Goal: Transaction & Acquisition: Purchase product/service

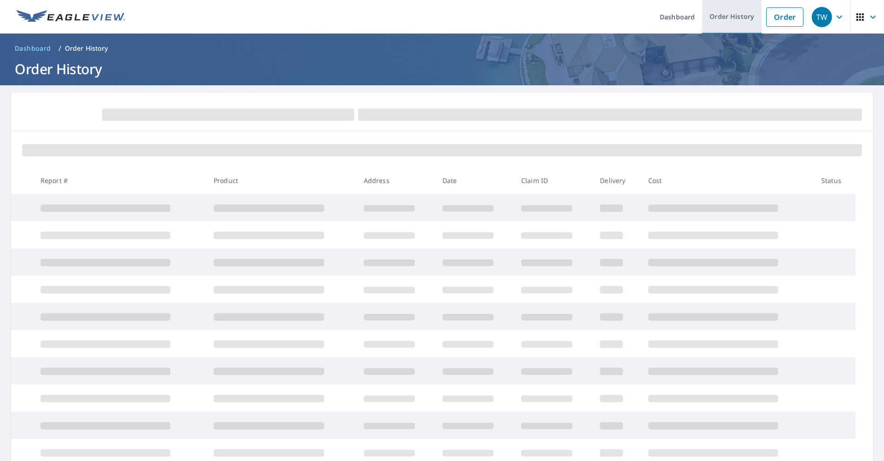
click at [731, 16] on link "Order History" at bounding box center [731, 17] width 59 height 34
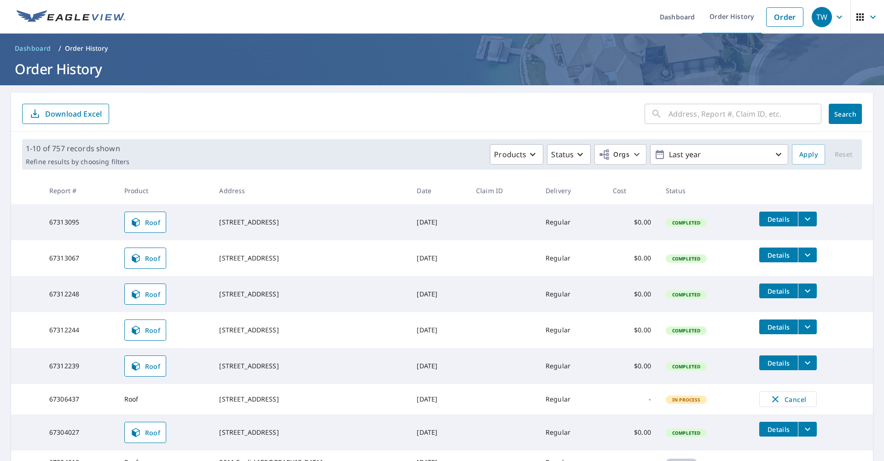
click at [691, 112] on input "text" at bounding box center [745, 114] width 153 height 26
type input "412 brook"
click at [846, 114] on button "Search" at bounding box center [845, 114] width 33 height 20
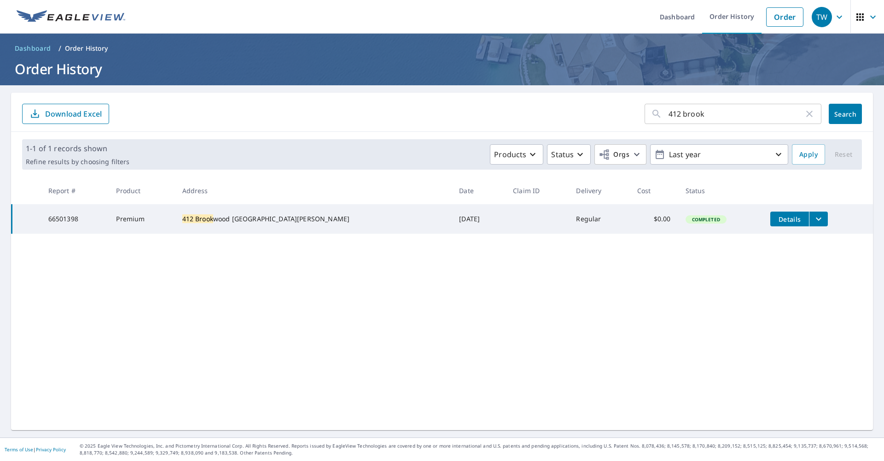
click at [813, 221] on icon "filesDropdownBtn-66501398" at bounding box center [818, 218] width 11 height 11
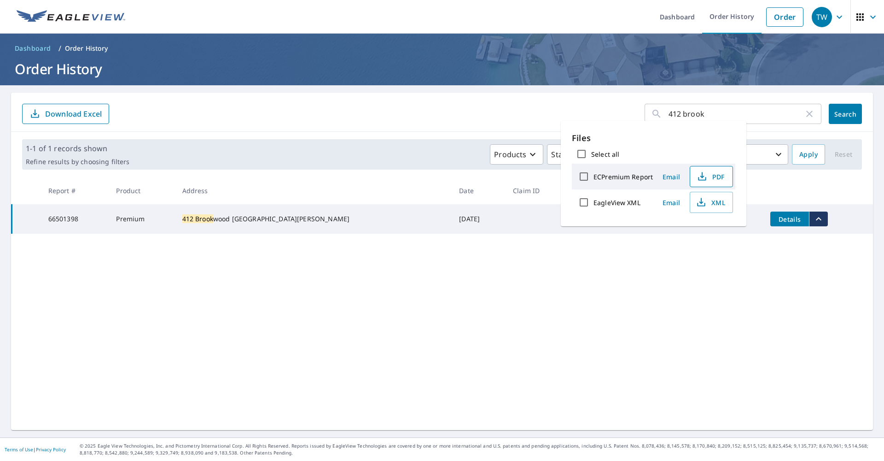
click at [720, 173] on span "PDF" at bounding box center [710, 176] width 29 height 11
click at [367, 124] on div "412 brook ​ Search Download Excel" at bounding box center [442, 112] width 862 height 39
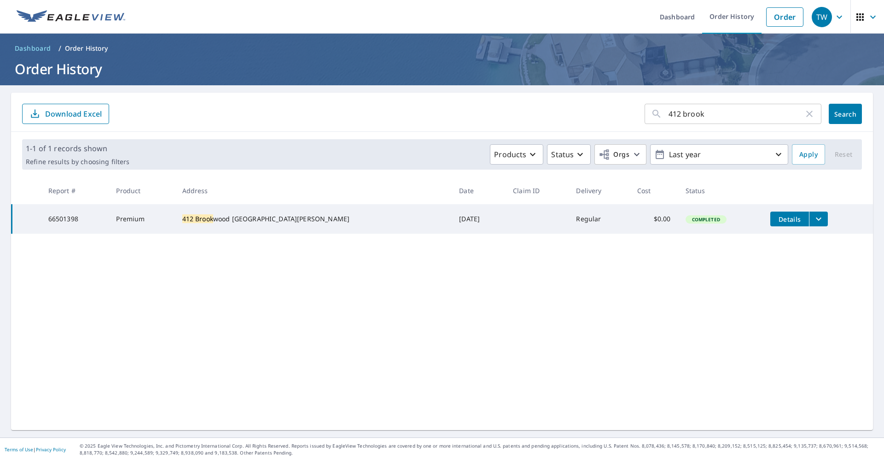
click at [813, 115] on icon "button" at bounding box center [809, 113] width 11 height 11
click at [737, 17] on link "Order History" at bounding box center [731, 17] width 59 height 34
click at [773, 18] on link "Order" at bounding box center [784, 16] width 37 height 19
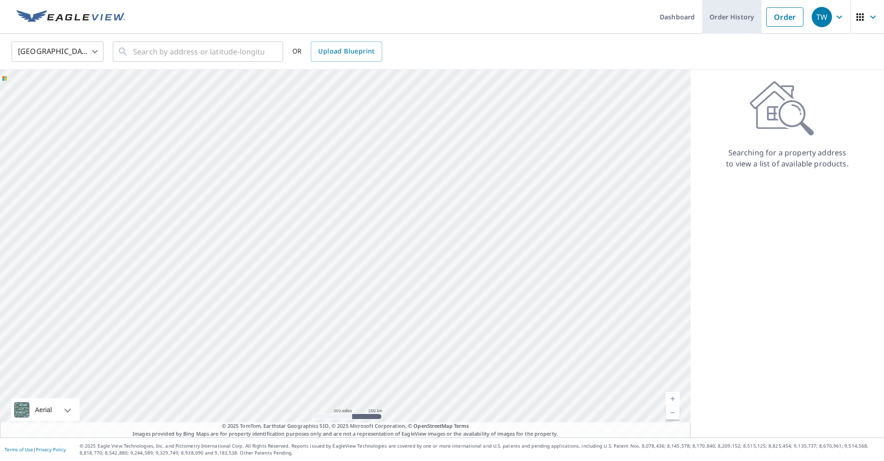
click at [741, 20] on link "Order History" at bounding box center [731, 17] width 59 height 34
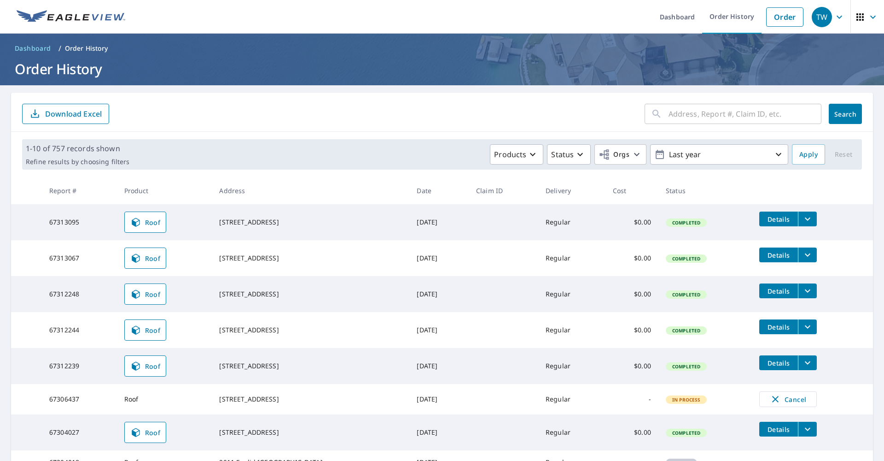
click at [813, 218] on icon "filesDropdownBtn-67313095" at bounding box center [807, 218] width 11 height 11
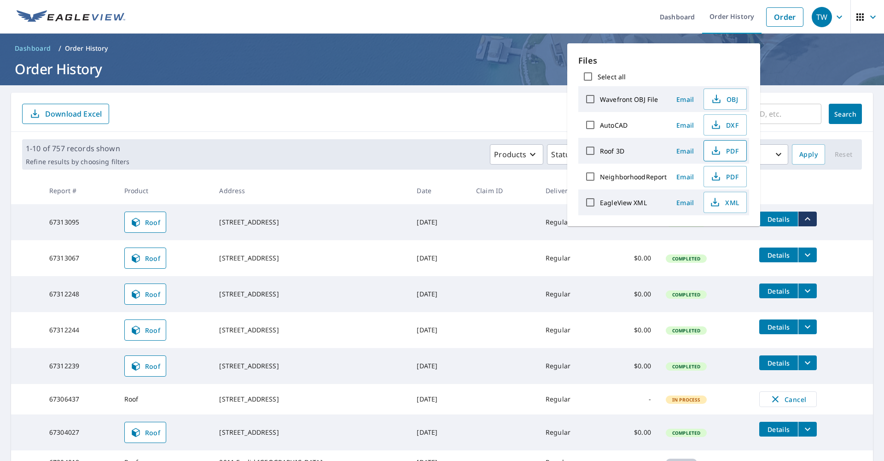
click at [733, 153] on span "PDF" at bounding box center [724, 150] width 29 height 11
click at [454, 112] on form "​ Search Download Excel" at bounding box center [442, 114] width 840 height 20
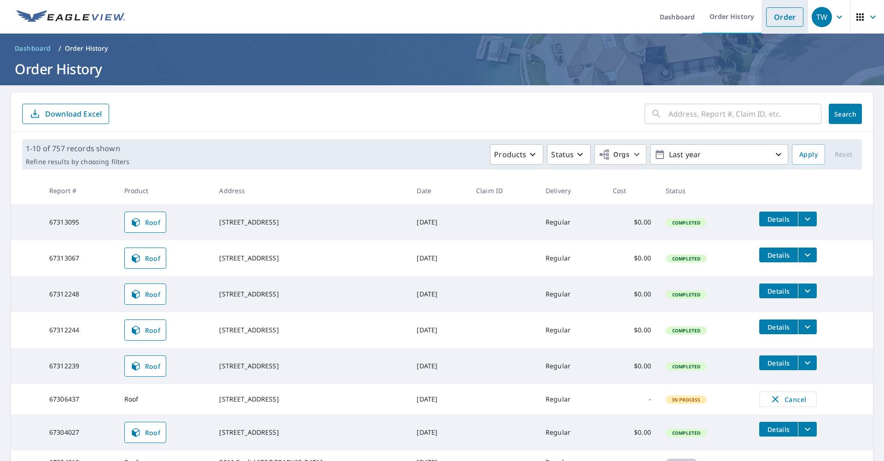
click at [791, 14] on link "Order" at bounding box center [784, 16] width 37 height 19
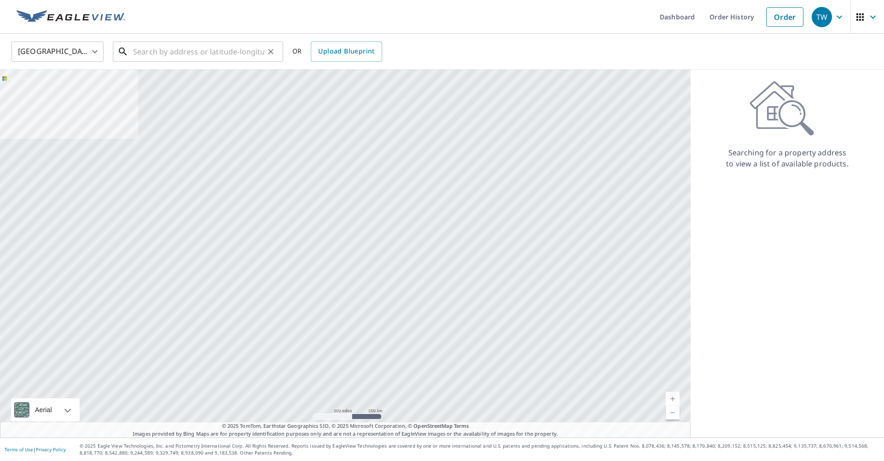
click at [218, 52] on input "text" at bounding box center [198, 52] width 131 height 26
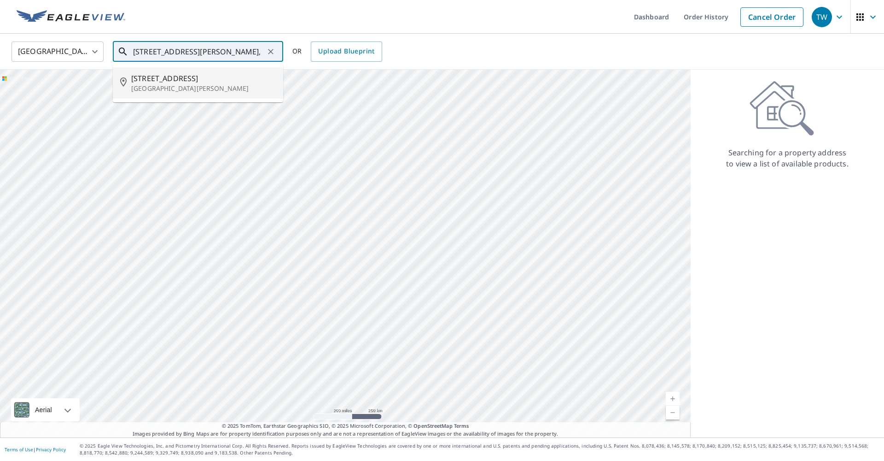
click at [159, 87] on p "Fort Myers, FL 33913" at bounding box center [203, 88] width 145 height 9
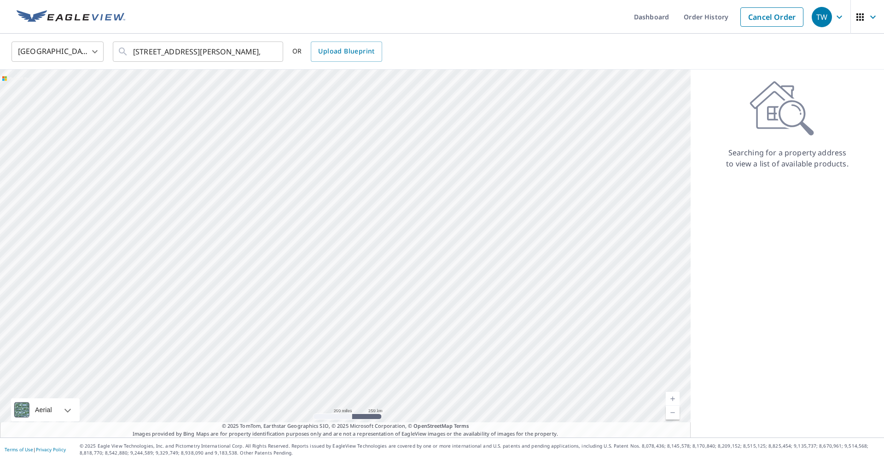
type input "14000 Hunter Oak Dr Fort Myers, FL 33913"
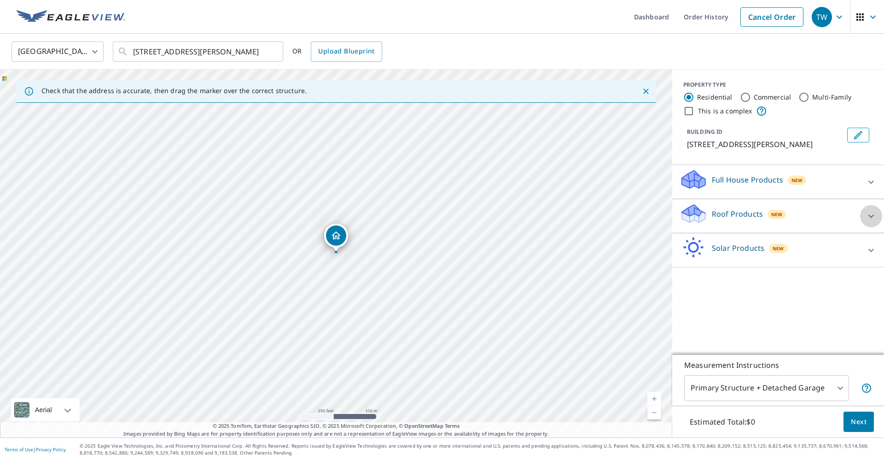
click at [874, 216] on icon at bounding box center [871, 215] width 11 height 11
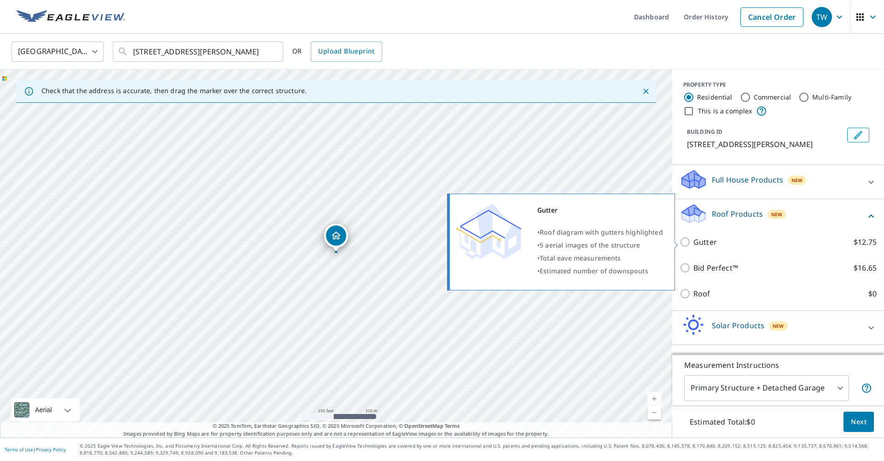
click at [685, 241] on input "Gutter $12.75" at bounding box center [687, 241] width 14 height 11
checkbox input "true"
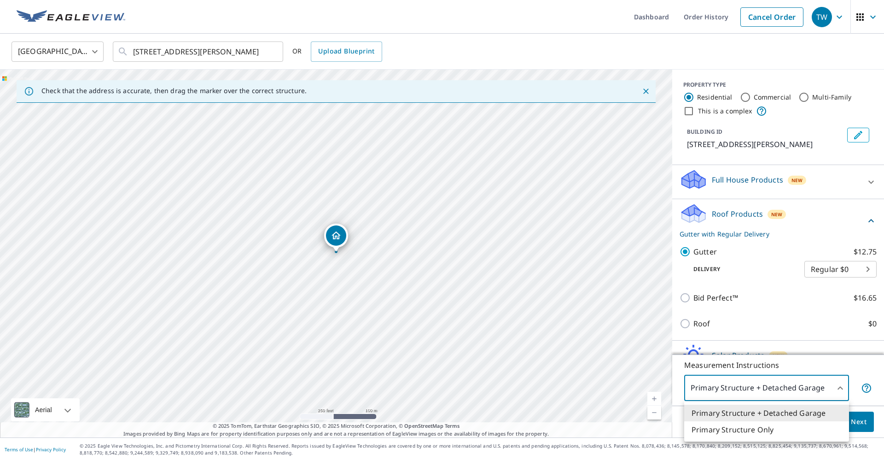
click at [841, 387] on body "TW TW Dashboard Order History Cancel Order TW United States US ​ 14000 Hunter O…" at bounding box center [442, 230] width 884 height 461
click at [765, 425] on li "Primary Structure Only" at bounding box center [766, 429] width 165 height 17
type input "2"
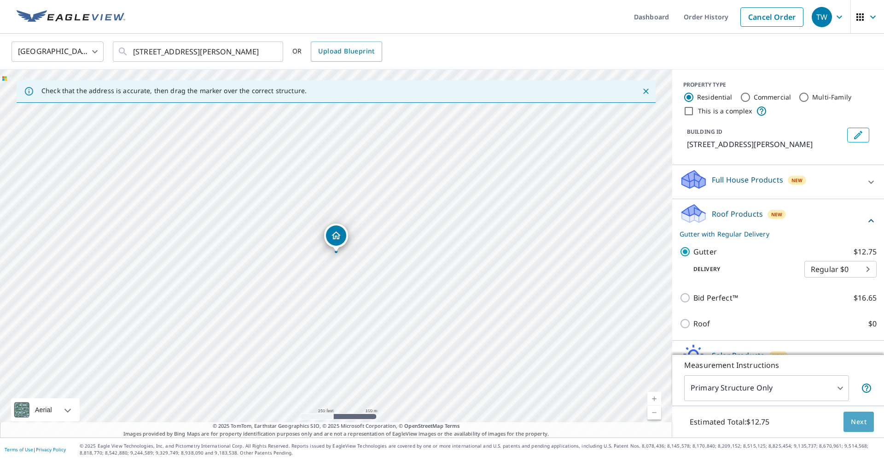
click at [855, 421] on span "Next" at bounding box center [859, 422] width 16 height 12
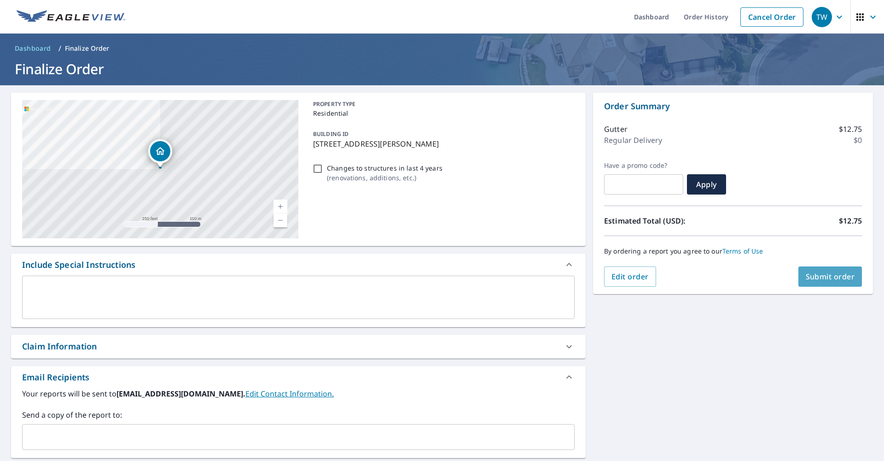
click at [833, 278] on span "Submit order" at bounding box center [830, 276] width 49 height 10
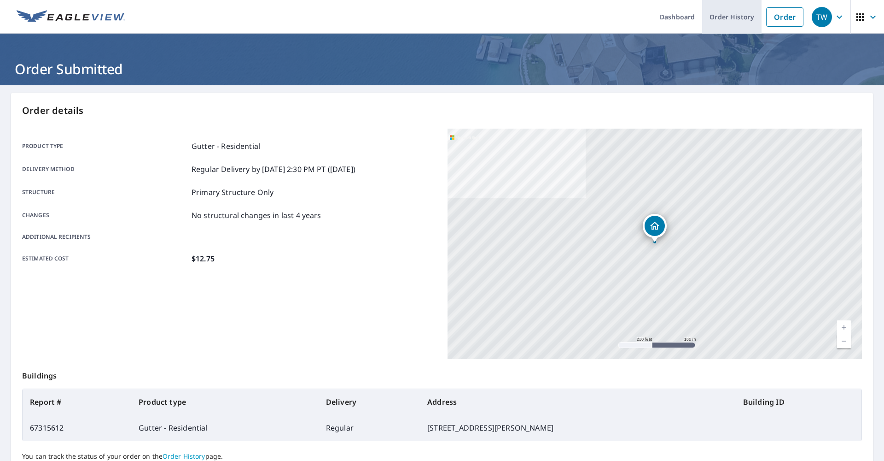
click at [737, 19] on link "Order History" at bounding box center [731, 17] width 59 height 34
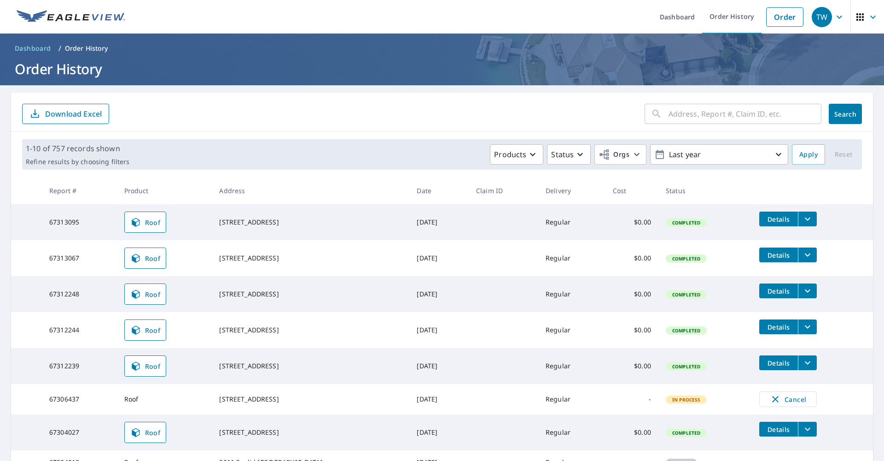
click at [809, 253] on icon "filesDropdownBtn-67313067" at bounding box center [807, 254] width 11 height 11
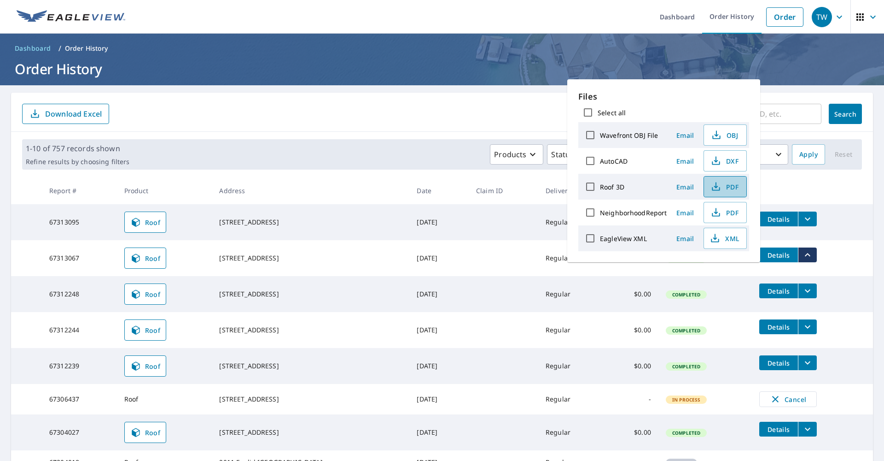
click at [733, 188] on span "PDF" at bounding box center [724, 186] width 29 height 11
click at [435, 125] on div "​ Search Download Excel" at bounding box center [442, 112] width 862 height 39
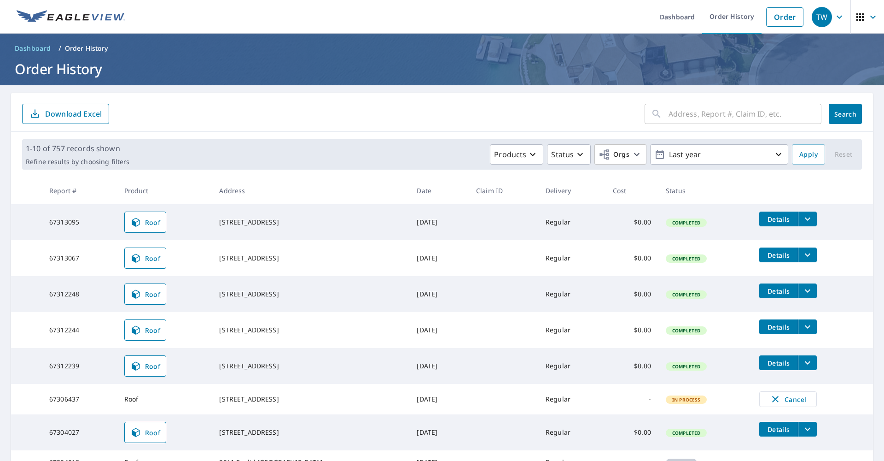
click at [435, 125] on div "​ Search Download Excel" at bounding box center [442, 112] width 862 height 39
